Goal: Transaction & Acquisition: Purchase product/service

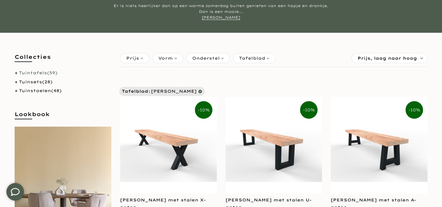
scroll to position [83, 0]
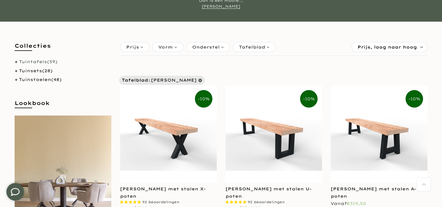
click at [25, 60] on link "Tuintafels (59)" at bounding box center [38, 61] width 39 height 5
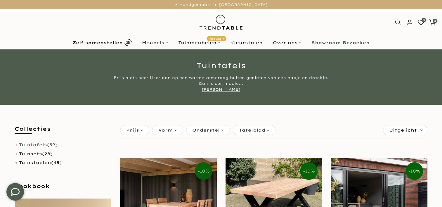
scroll to position [91, 0]
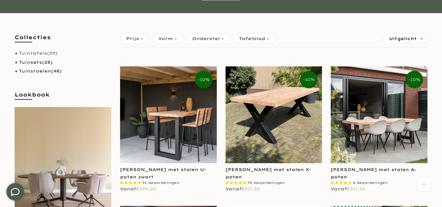
click at [400, 42] on span "Uitgelicht" at bounding box center [403, 38] width 28 height 9
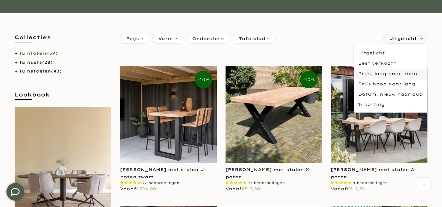
click at [383, 72] on span "Prijs, laag naar hoog" at bounding box center [390, 74] width 73 height 10
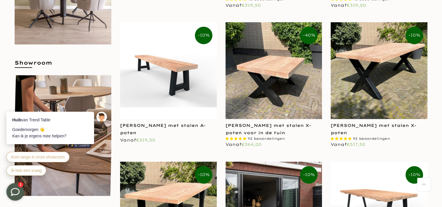
scroll to position [297, 0]
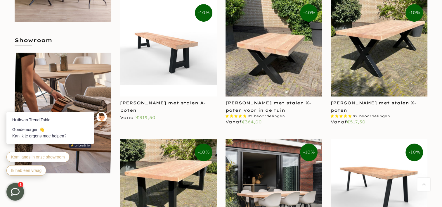
click at [288, 62] on img at bounding box center [273, 48] width 97 height 97
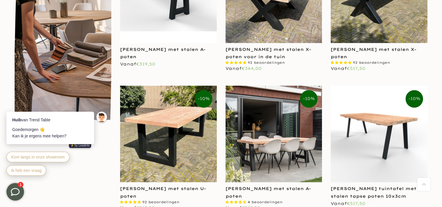
scroll to position [377, 0]
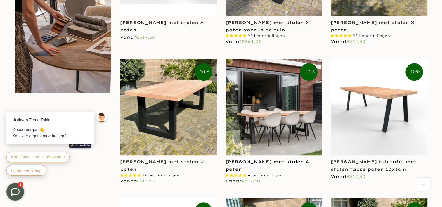
click at [251, 160] on link "[PERSON_NAME] met stalen A-poten" at bounding box center [268, 165] width 86 height 13
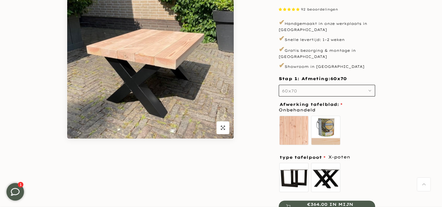
scroll to position [112, 0]
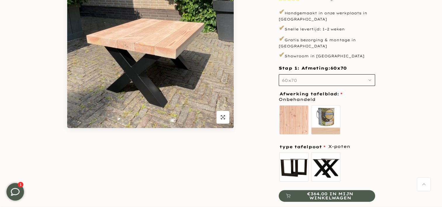
click at [296, 76] on button "60x70" at bounding box center [327, 80] width 96 height 12
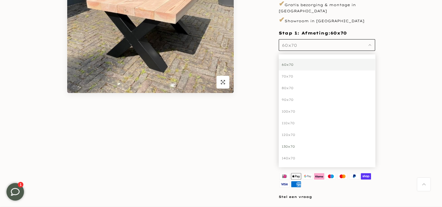
scroll to position [159, 0]
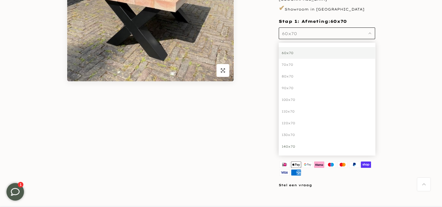
click at [302, 147] on div "140x70" at bounding box center [327, 146] width 96 height 12
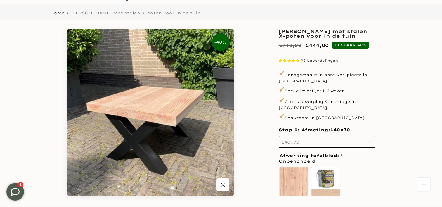
scroll to position [43, 0]
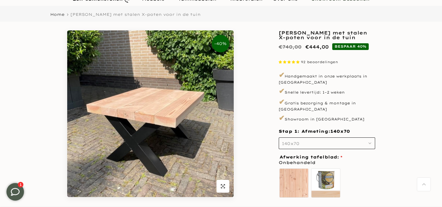
click at [369, 142] on use "button" at bounding box center [369, 142] width 2 height 1
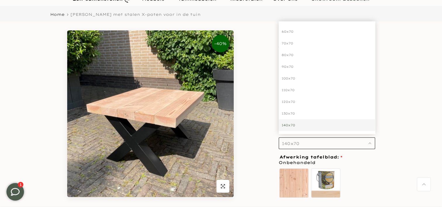
click at [369, 142] on icon "button" at bounding box center [369, 143] width 3 height 3
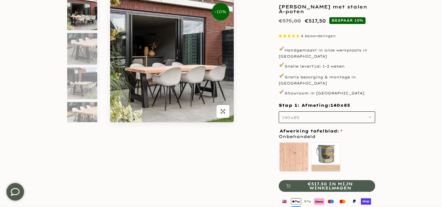
scroll to position [101, 0]
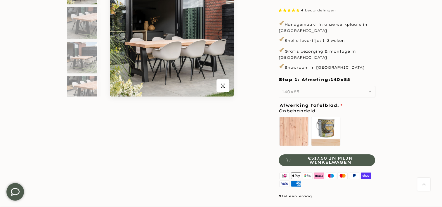
click at [349, 91] on button "140x85" at bounding box center [327, 92] width 96 height 12
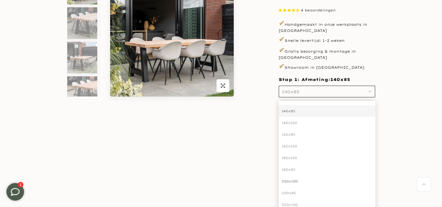
click at [293, 175] on div "200x100" at bounding box center [327, 181] width 96 height 12
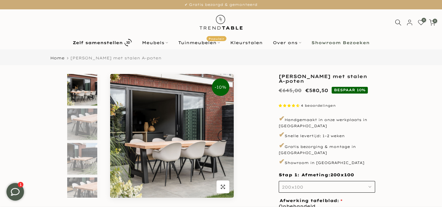
scroll to position [84, 0]
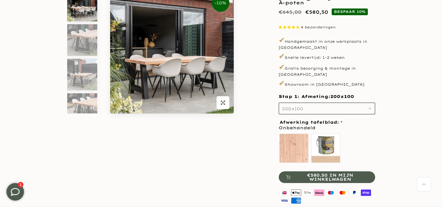
click at [335, 102] on button "200x100" at bounding box center [327, 108] width 96 height 12
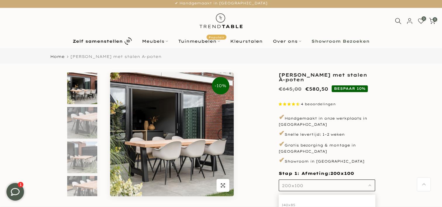
scroll to position [0, 0]
